Goal: Find contact information: Find contact information

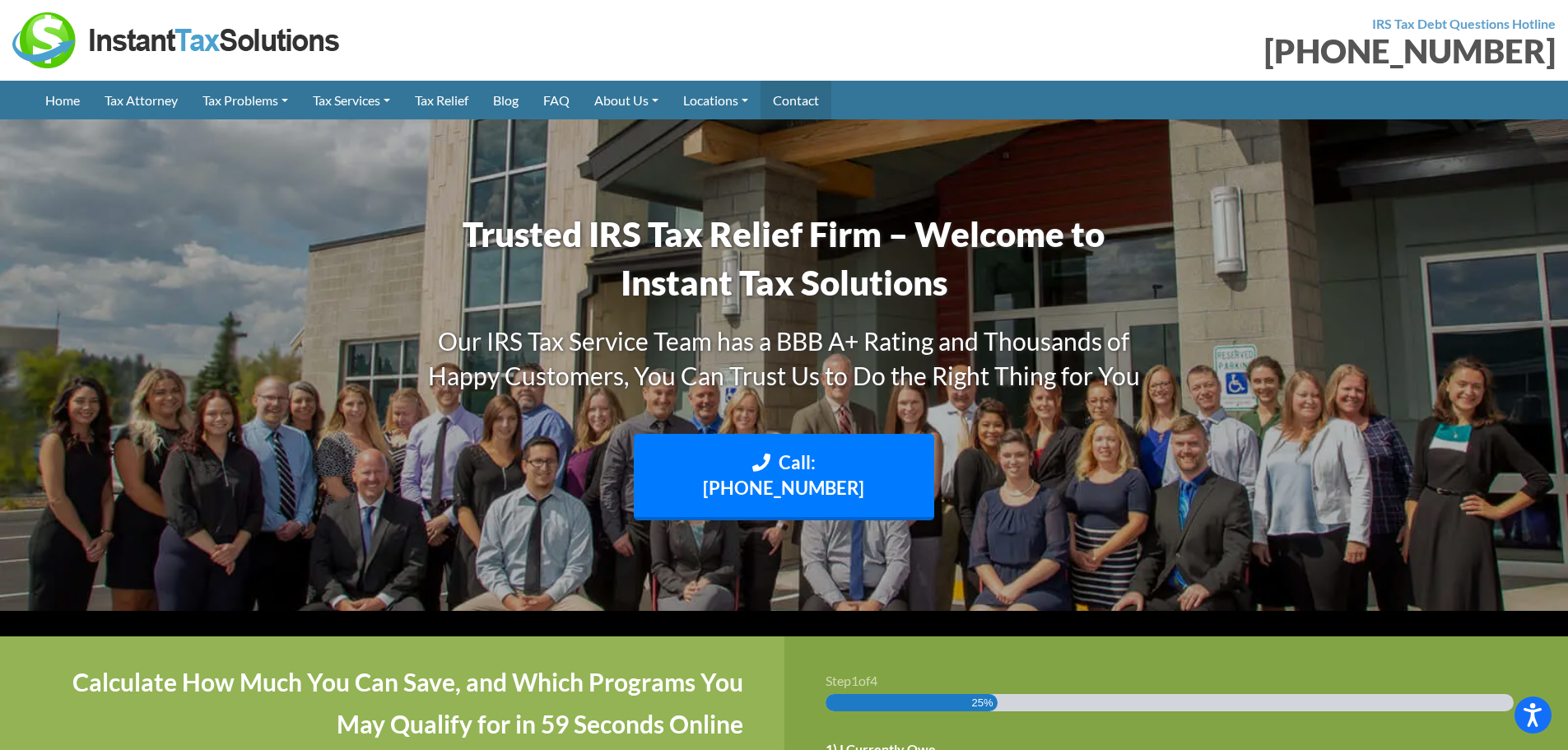
click at [812, 100] on link "Contact" at bounding box center [796, 100] width 71 height 38
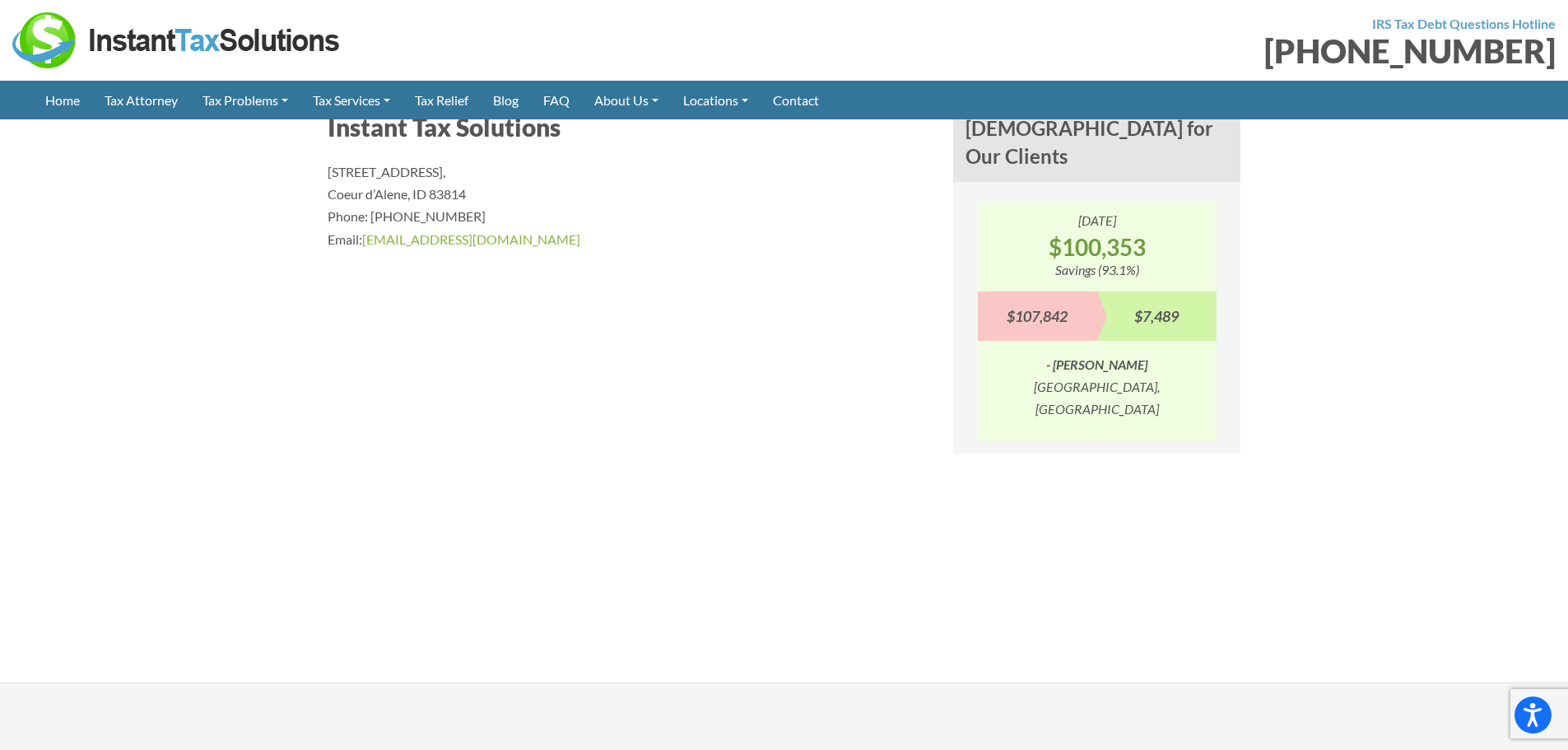
scroll to position [1317, 0]
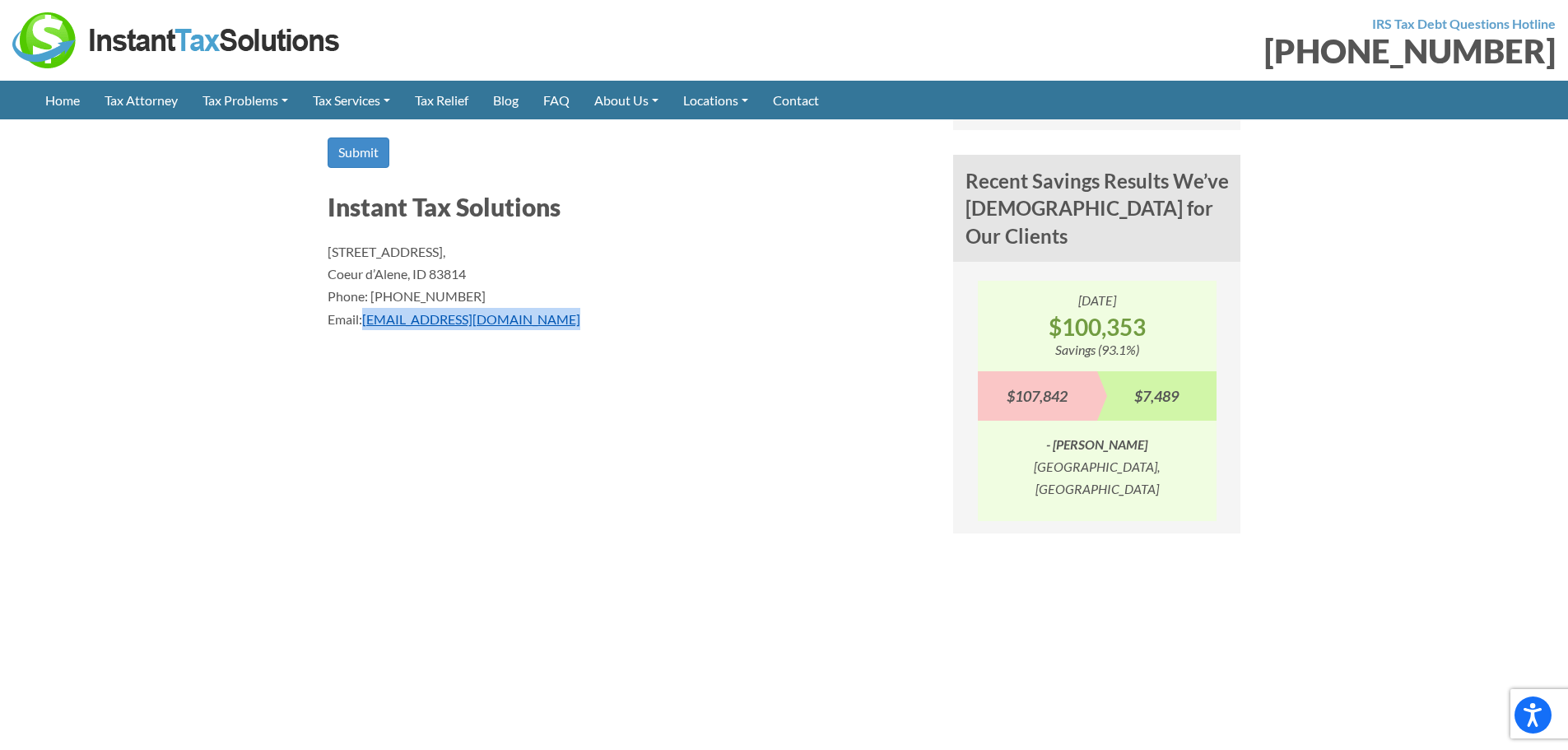
drag, startPoint x: 566, startPoint y: 318, endPoint x: 365, endPoint y: 322, distance: 201.0
click at [365, 322] on p "1110 W Park Pl STE 208, Coeur d’Alene, ID 83814 Phone: (888) 946-2999 Email: in…" at bounding box center [628, 285] width 601 height 90
copy link "info@instanttaxsolutions.com"
click at [128, 189] on section "Contact Us Contact Our Tax Relief Specialists Our Customer Care team is availab…" at bounding box center [784, 65] width 1568 height 1395
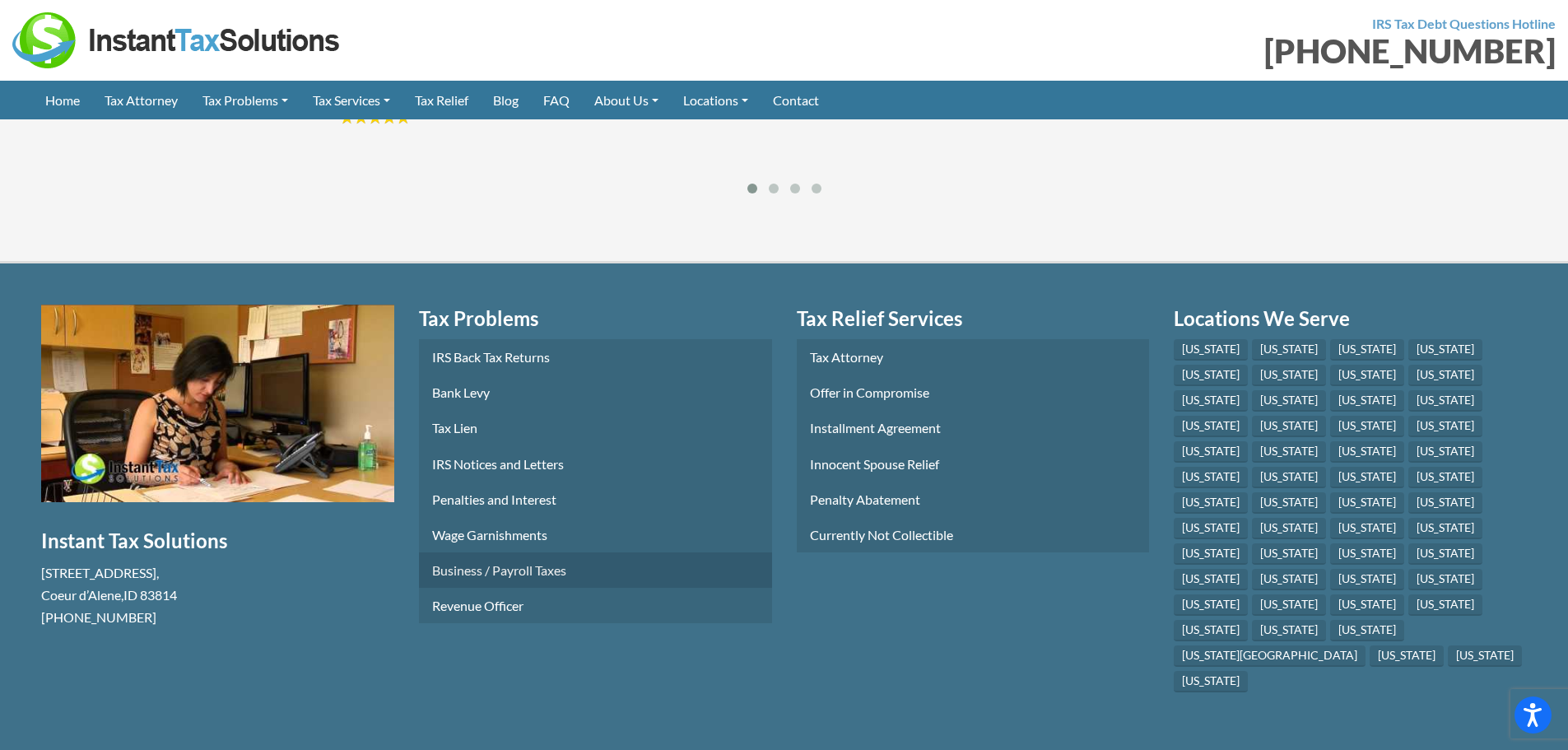
scroll to position [2551, 0]
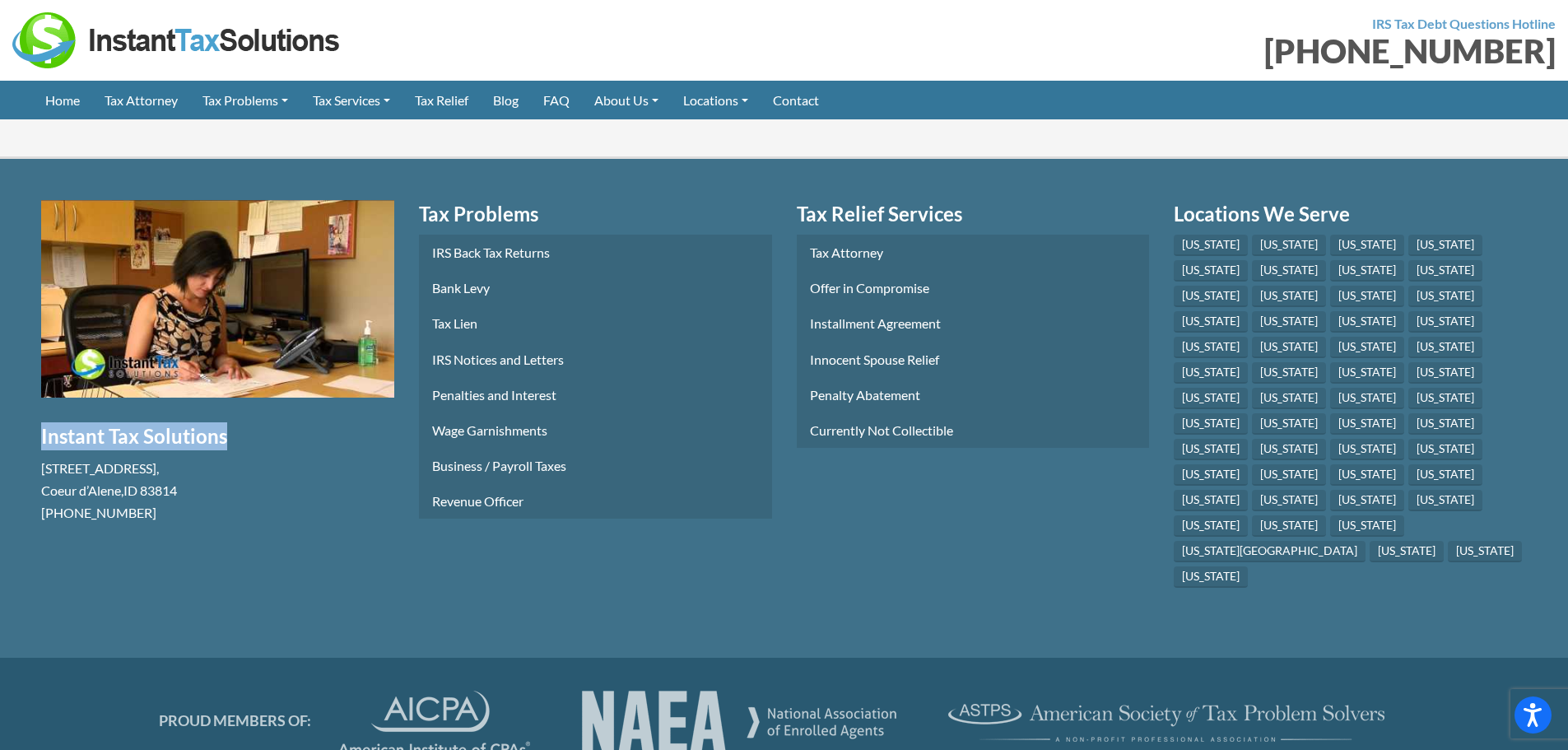
drag, startPoint x: 37, startPoint y: 458, endPoint x: 221, endPoint y: 449, distance: 184.2
click at [221, 449] on section "Free Consultation Instant Tax Solutions 1110 W Park Pl STE 208 , Coeur d’Alene …" at bounding box center [218, 396] width 378 height 392
copy h4 "Instant Tax Solutions"
